Goal: Task Accomplishment & Management: Manage account settings

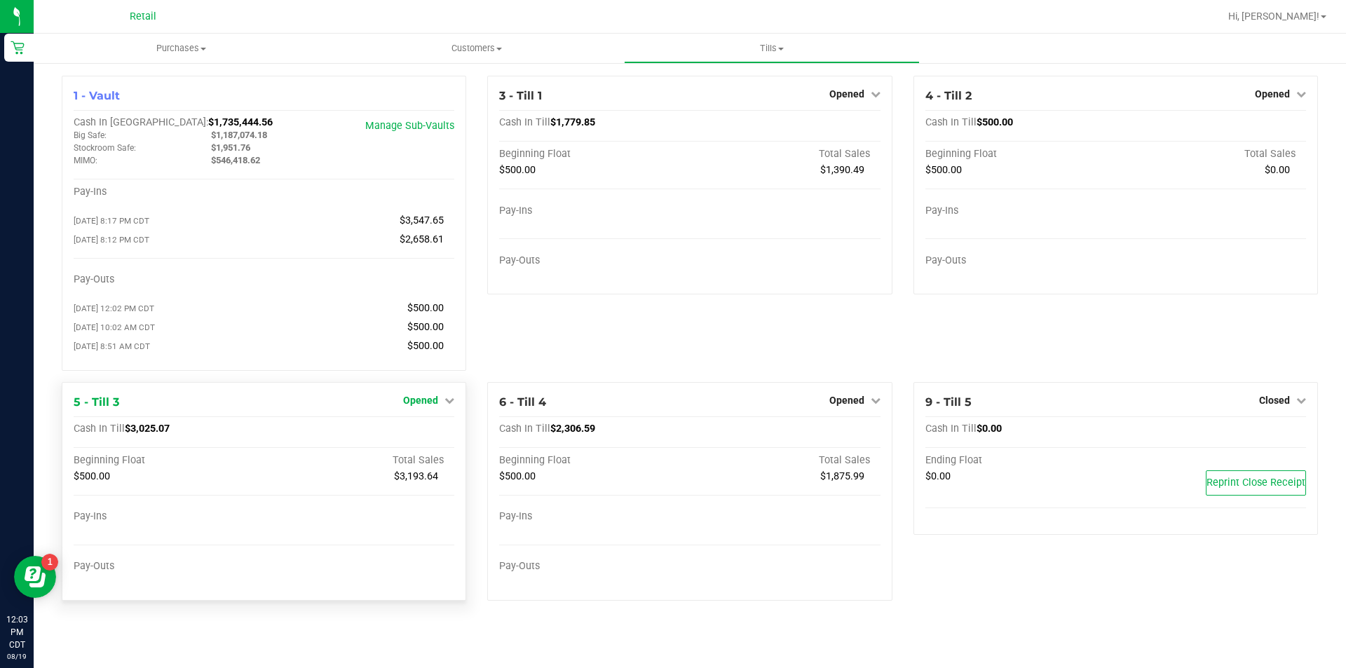
click at [447, 405] on icon at bounding box center [450, 400] width 10 height 10
click at [424, 435] on link "Close Till" at bounding box center [423, 429] width 38 height 11
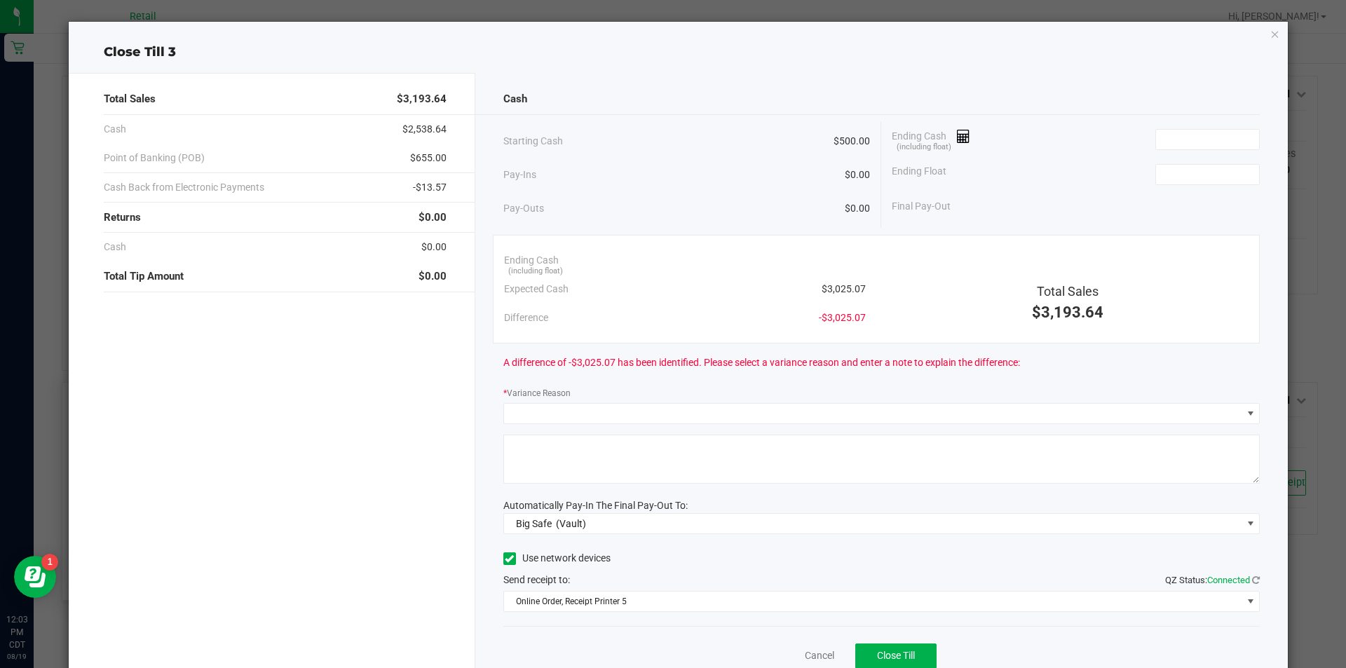
click at [1271, 36] on icon "button" at bounding box center [1276, 33] width 10 height 17
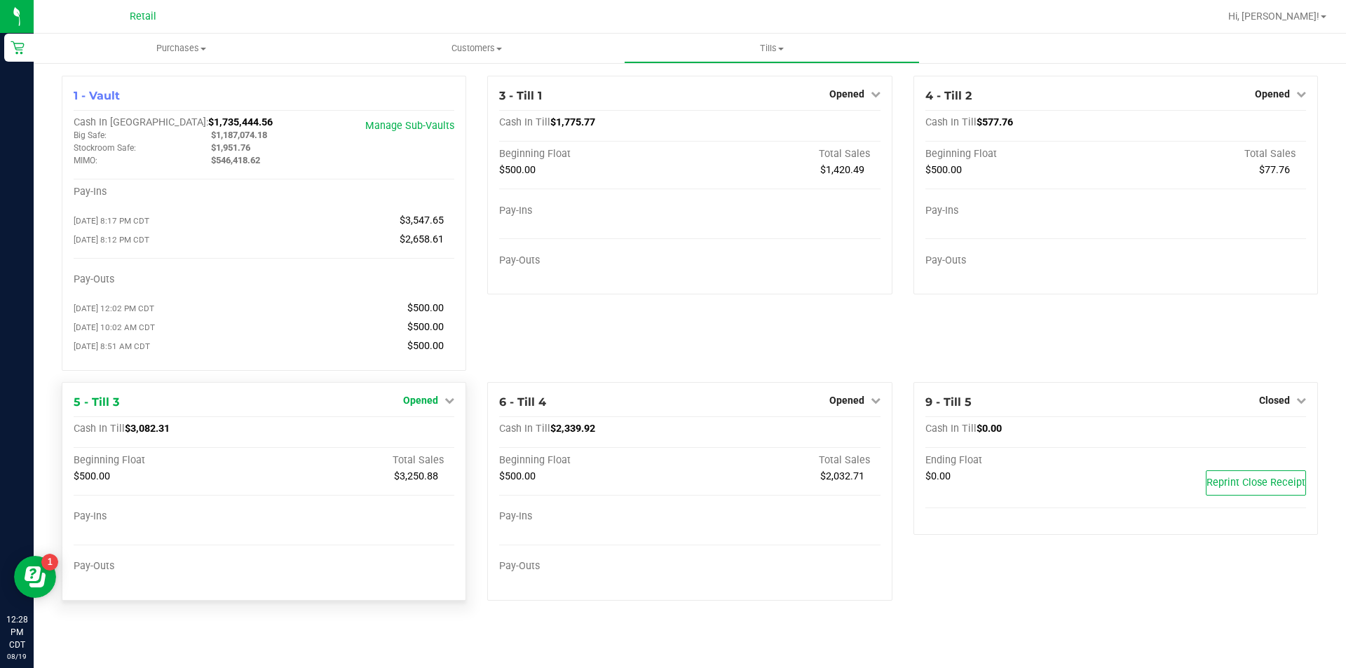
click at [448, 405] on icon at bounding box center [450, 400] width 10 height 10
click at [422, 434] on link "Close Till" at bounding box center [423, 429] width 38 height 11
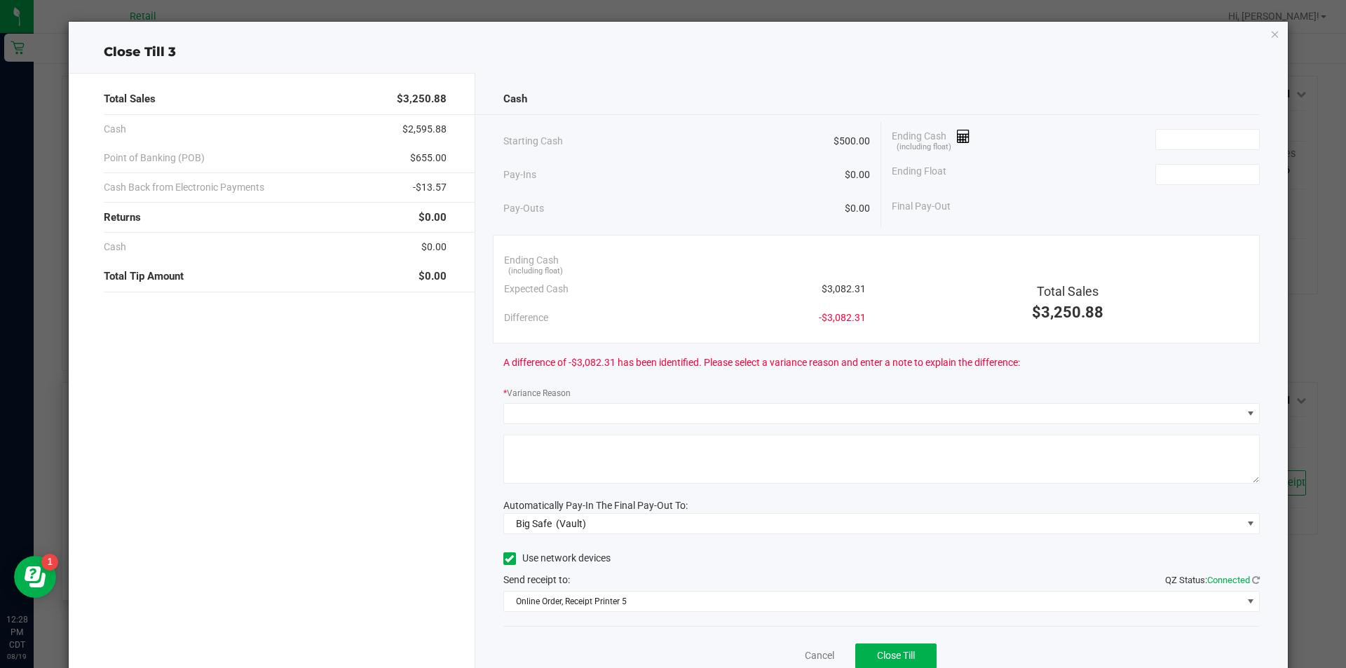
click at [1271, 34] on icon "button" at bounding box center [1276, 33] width 10 height 17
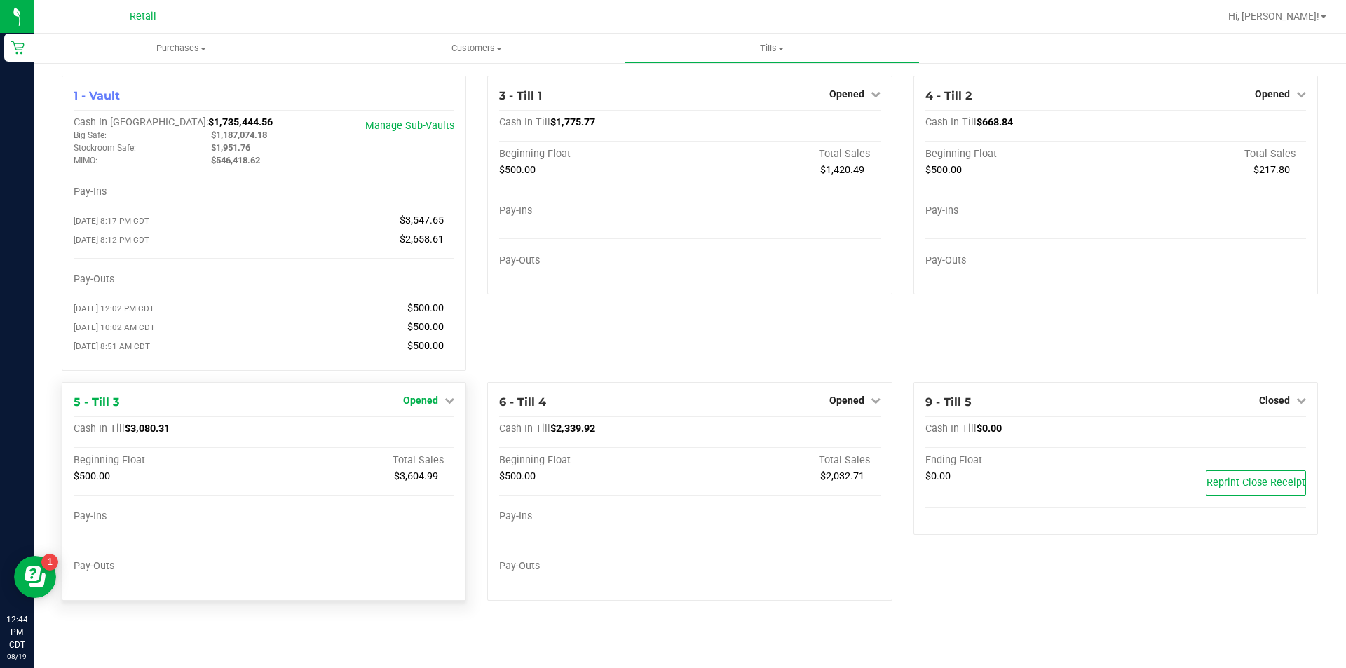
click at [442, 406] on link "Opened" at bounding box center [428, 400] width 51 height 11
click at [410, 434] on link "Close Till" at bounding box center [423, 429] width 38 height 11
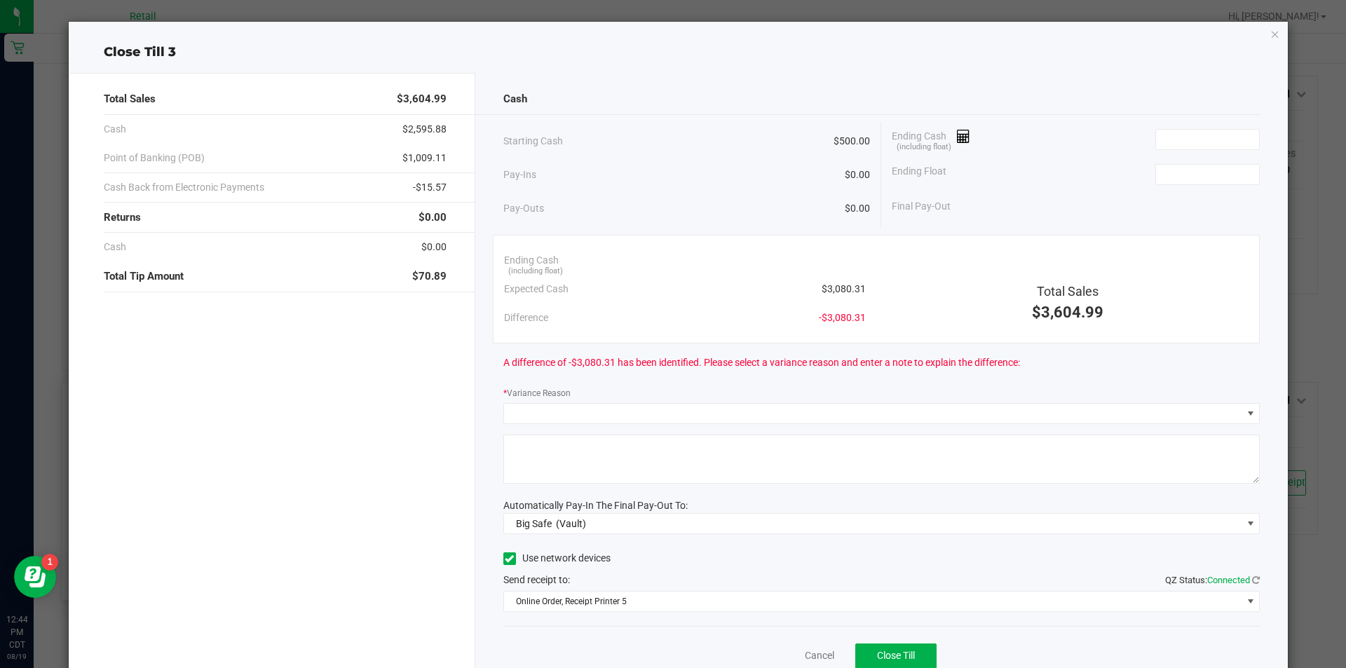
click at [1271, 39] on icon "button" at bounding box center [1276, 33] width 10 height 17
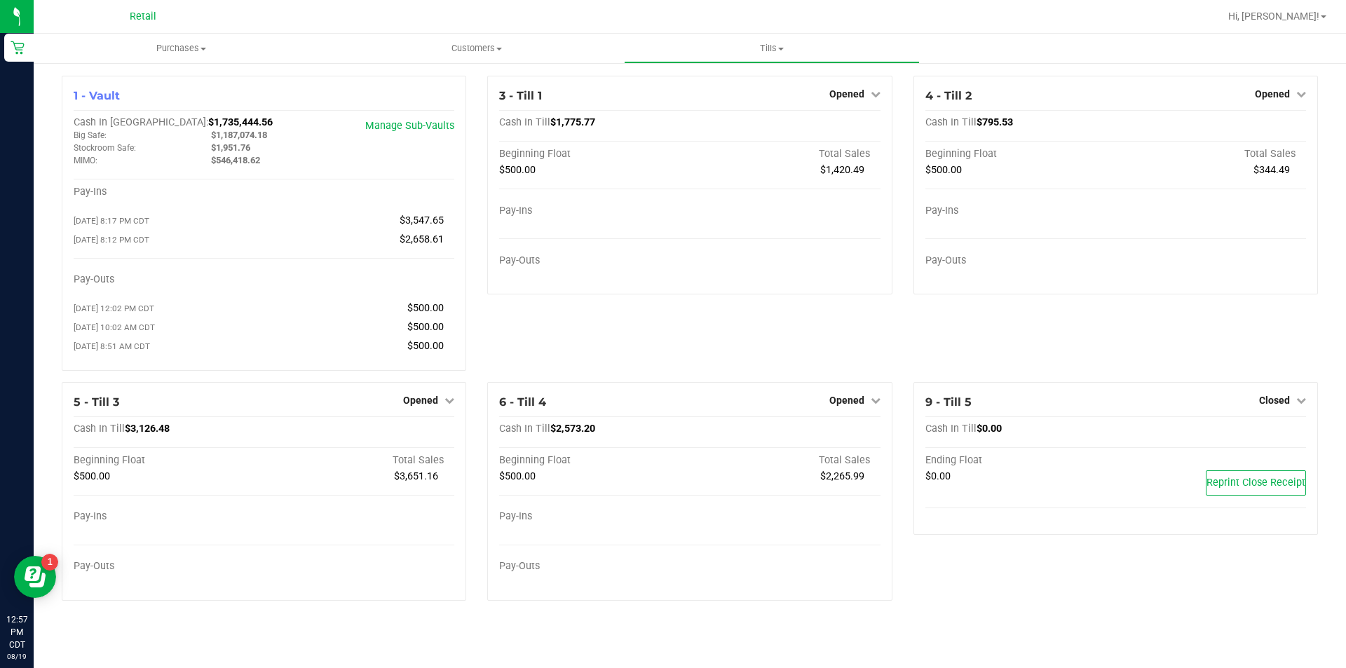
click at [449, 405] on icon at bounding box center [450, 400] width 10 height 10
click at [418, 435] on link "Close Till" at bounding box center [423, 429] width 38 height 11
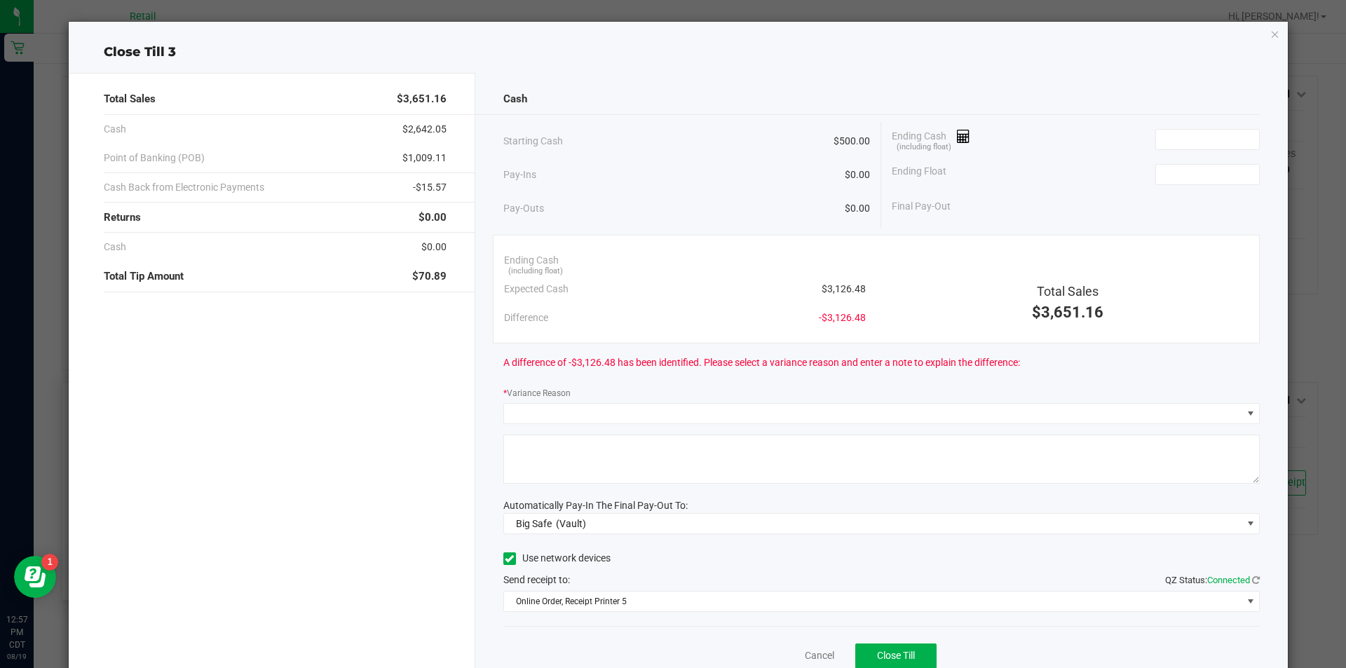
click at [1271, 36] on icon "button" at bounding box center [1276, 33] width 10 height 17
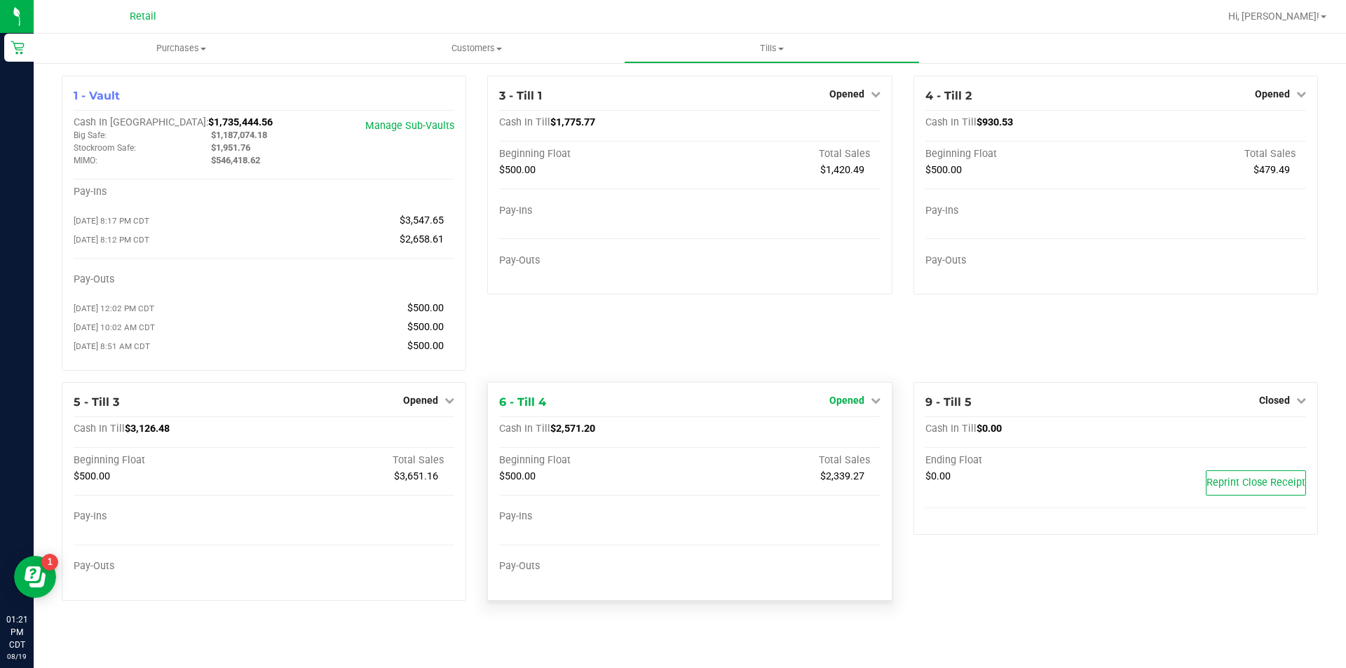
click at [869, 406] on link "Opened" at bounding box center [855, 400] width 51 height 11
click at [837, 435] on link "Close Till" at bounding box center [849, 429] width 38 height 11
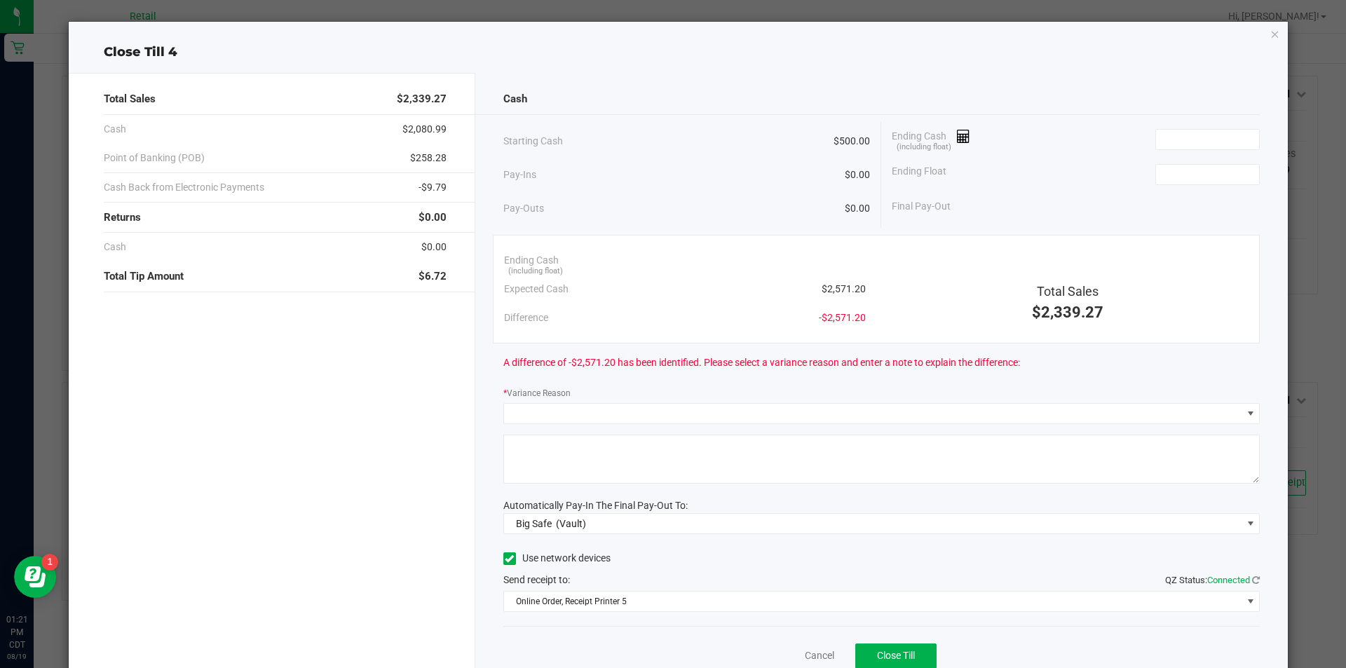
click at [1271, 36] on icon "button" at bounding box center [1276, 33] width 10 height 17
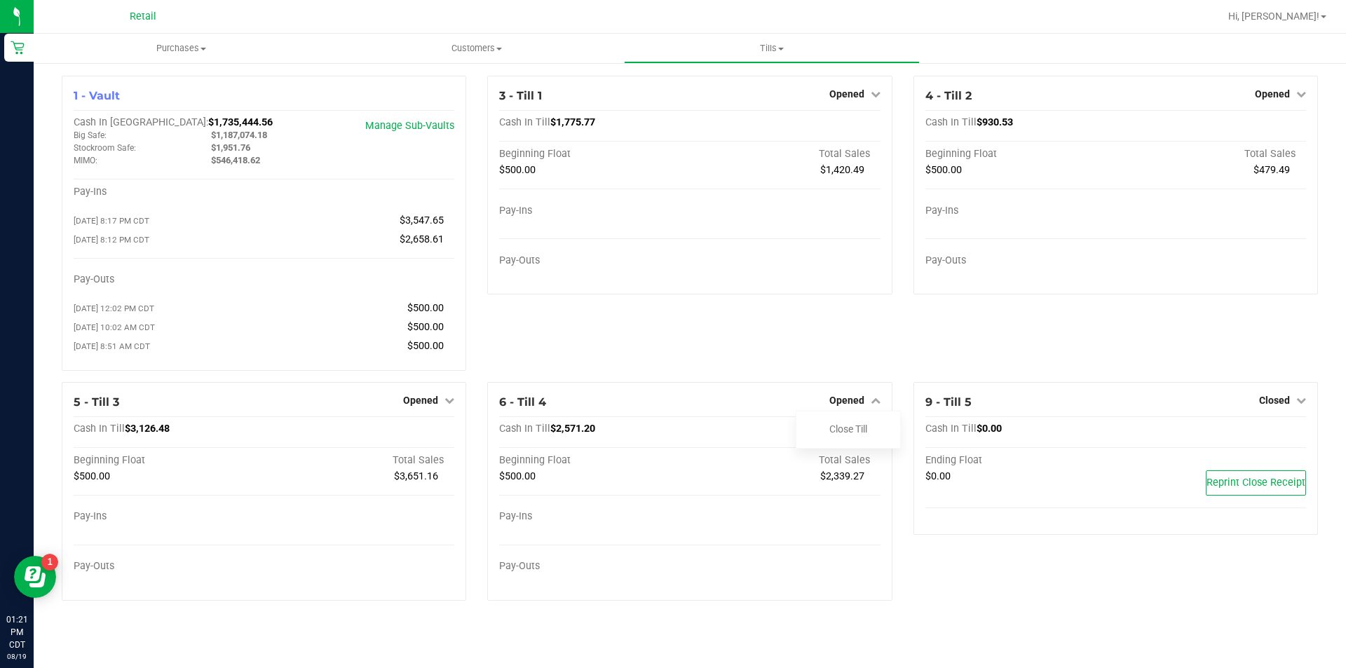
click at [1300, 92] on icon at bounding box center [1302, 94] width 10 height 10
click at [1267, 124] on link "Close Till" at bounding box center [1274, 123] width 38 height 11
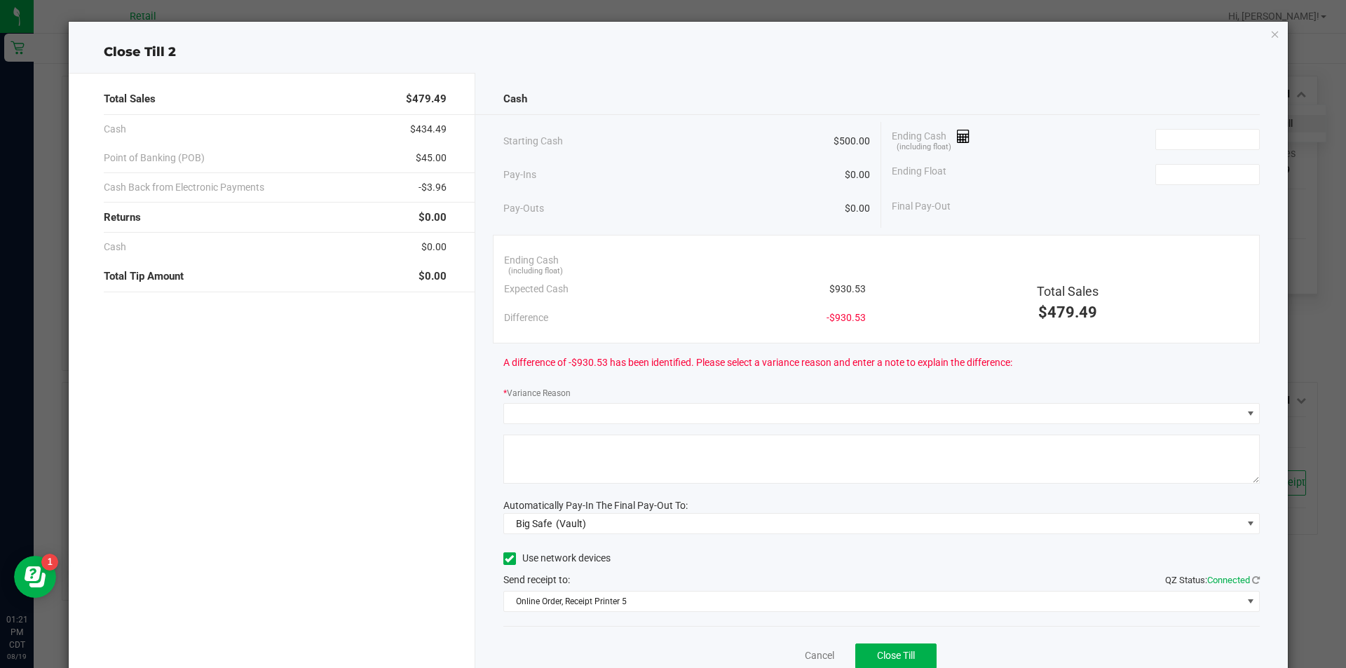
click at [1271, 36] on icon "button" at bounding box center [1276, 33] width 10 height 17
